Goal: Check status: Check status

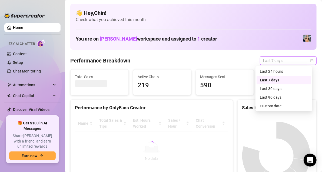
click at [309, 59] on div "Last 7 days" at bounding box center [288, 60] width 57 height 9
click at [286, 110] on div "Custom date" at bounding box center [283, 106] width 55 height 9
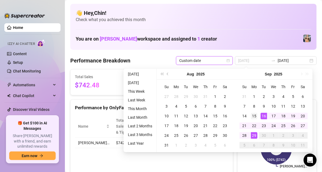
type input "[DATE]"
click at [253, 116] on div "15" at bounding box center [254, 116] width 6 height 6
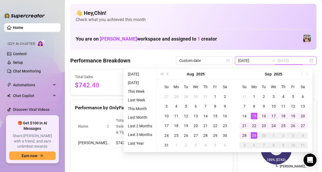
type input "[DATE]"
click at [252, 134] on div "29" at bounding box center [254, 135] width 6 height 6
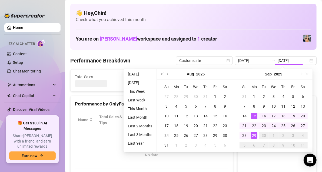
type input "[DATE]"
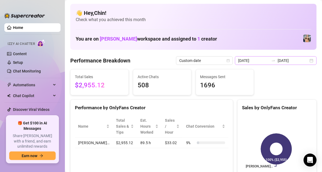
click at [307, 61] on div "[DATE] [DATE]" at bounding box center [276, 60] width 82 height 9
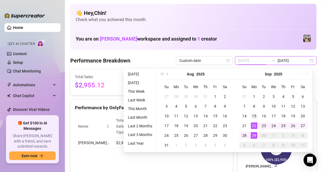
type input "[DATE]"
click at [254, 116] on div "15" at bounding box center [254, 116] width 6 height 6
type input "[DATE]"
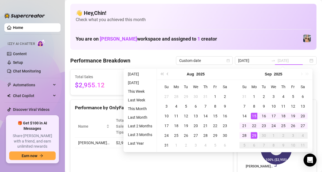
click at [255, 132] on div "29" at bounding box center [254, 135] width 6 height 6
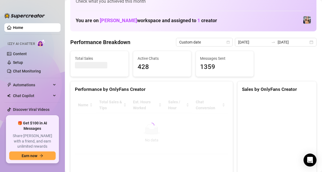
scroll to position [27, 0]
